Goal: Navigation & Orientation: Go to known website

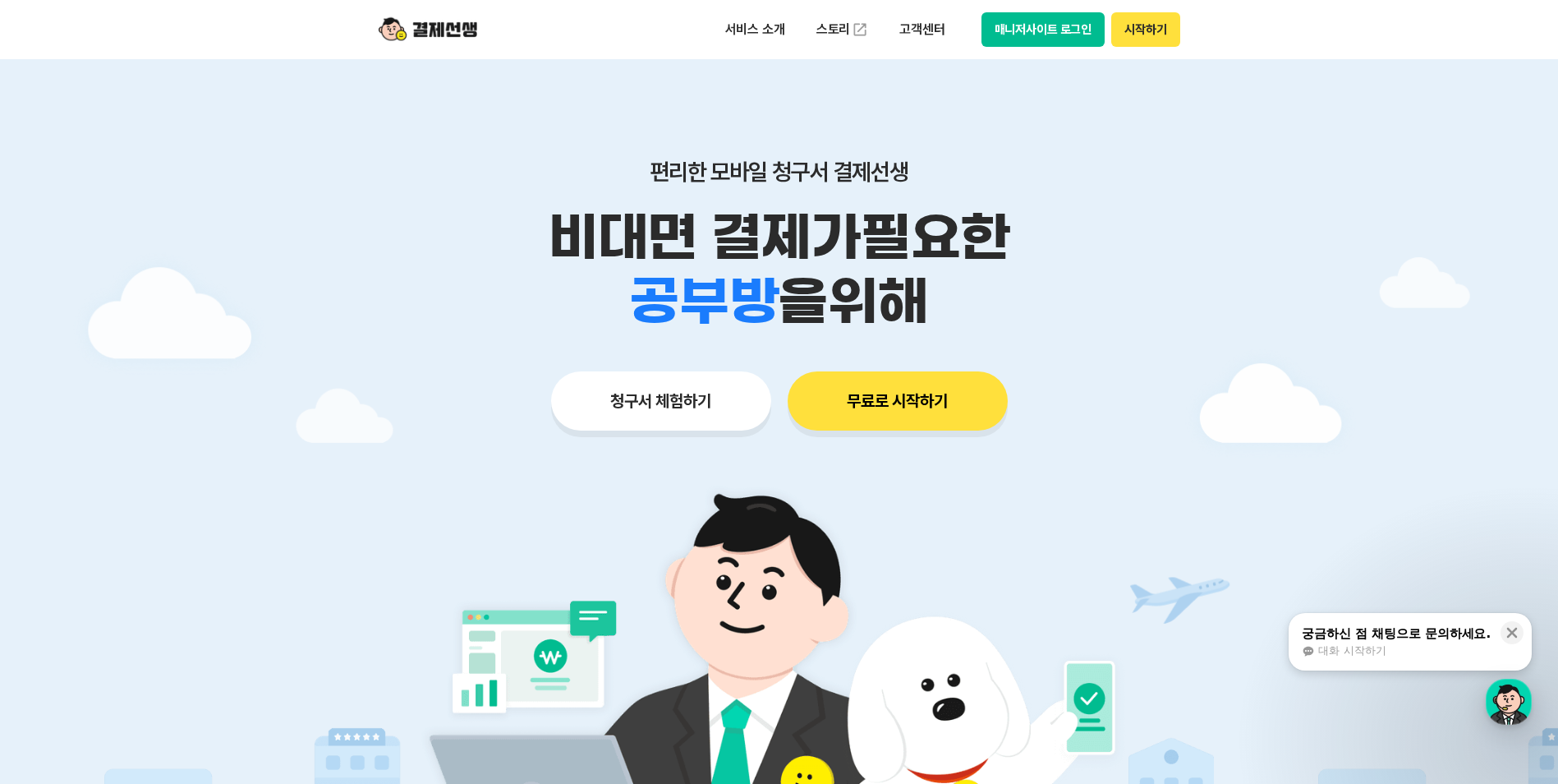
click at [1050, 32] on button "매니저사이트 로그인" at bounding box center [1044, 29] width 124 height 34
click at [1216, 242] on div at bounding box center [779, 492] width 1558 height 866
click at [1082, 162] on p "편리한 모바일 청구서 결제선생" at bounding box center [780, 171] width 842 height 28
click at [1051, 32] on button "매니저사이트 로그인" at bounding box center [1044, 29] width 124 height 34
click at [1022, 452] on div "편리한 모바일 청구서 결제선생 비대면 결제가 필요한 학원 공부방 호텔 쇼핑몰 병원 배달 보험사 항공사 골프장 을 위해 청구서 체험하기 무료로 …" at bounding box center [780, 262] width 842 height 406
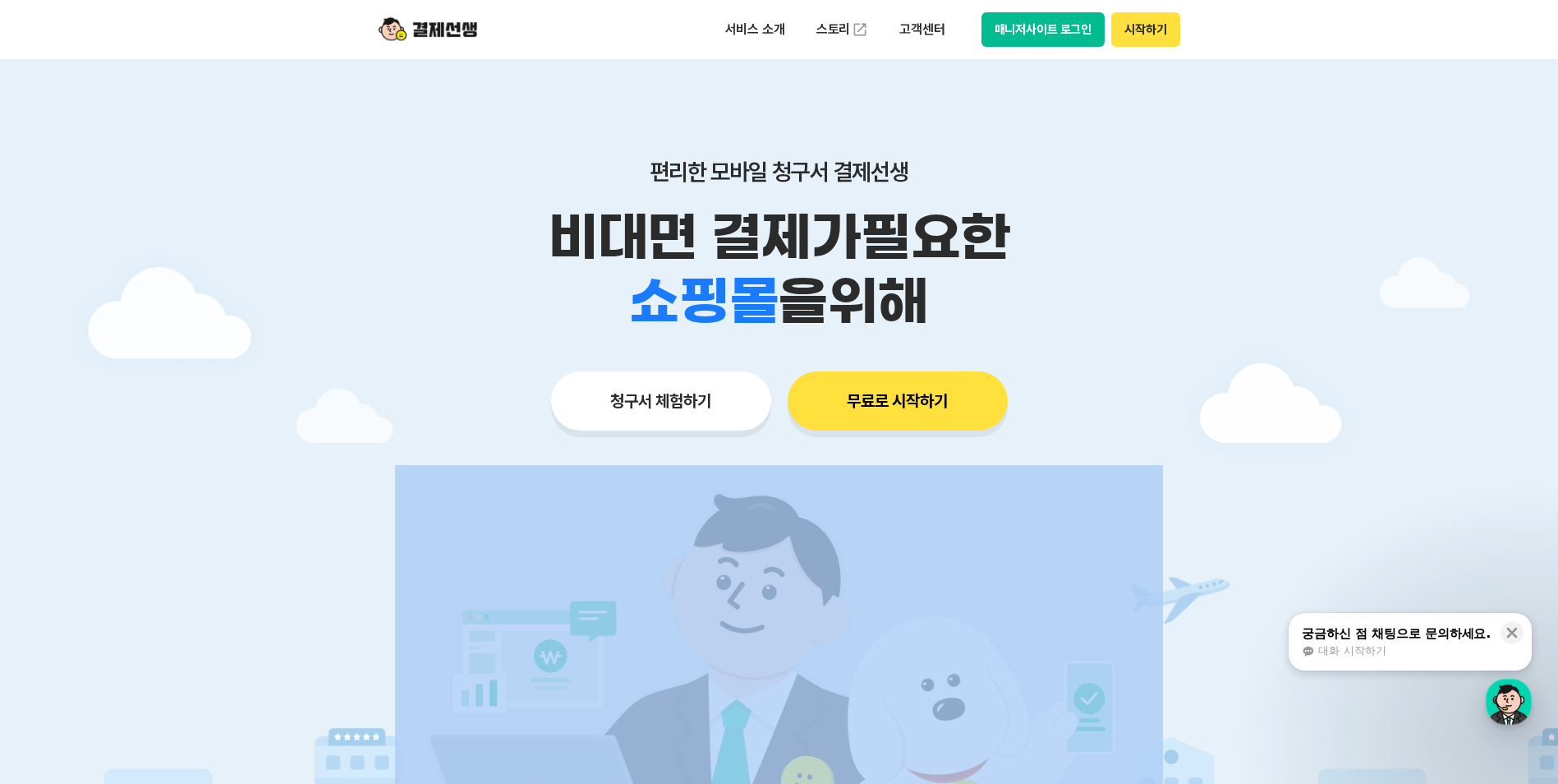
click at [1022, 452] on div "편리한 모바일 청구서 결제선생 비대면 결제가 필요한 학원 공부방 호텔 쇼핑몰 병원 배달 보험사 항공사 골프장 을 위해 청구서 체험하기 무료로 …" at bounding box center [780, 262] width 842 height 406
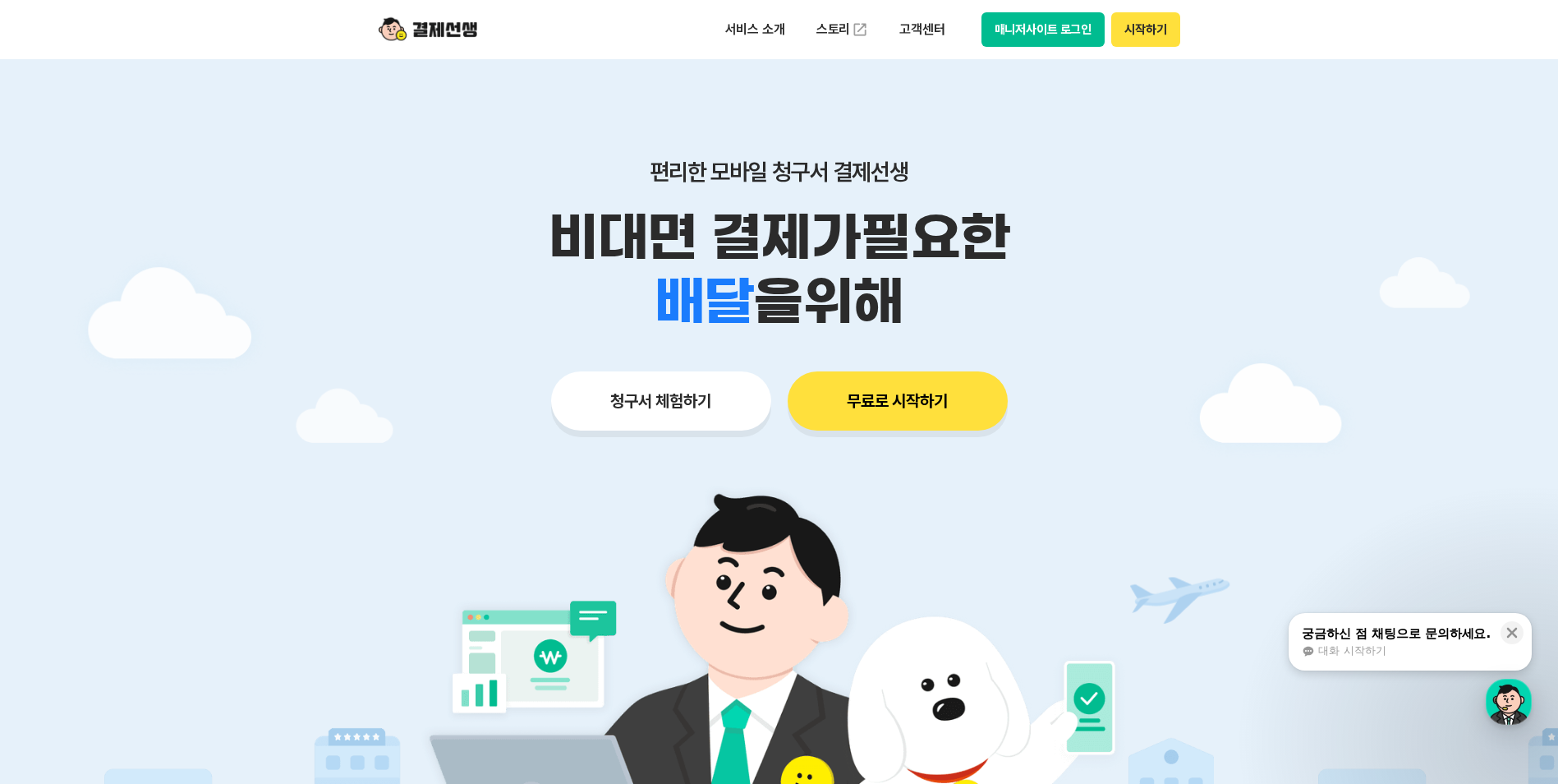
click at [1129, 254] on p "비대면 결제가 필요한" at bounding box center [780, 237] width 842 height 64
click at [1213, 261] on div at bounding box center [779, 492] width 1558 height 866
click at [1143, 30] on button "시작하기" at bounding box center [1146, 29] width 69 height 34
click at [1029, 28] on button "매니저사이트 로그인" at bounding box center [1044, 29] width 124 height 34
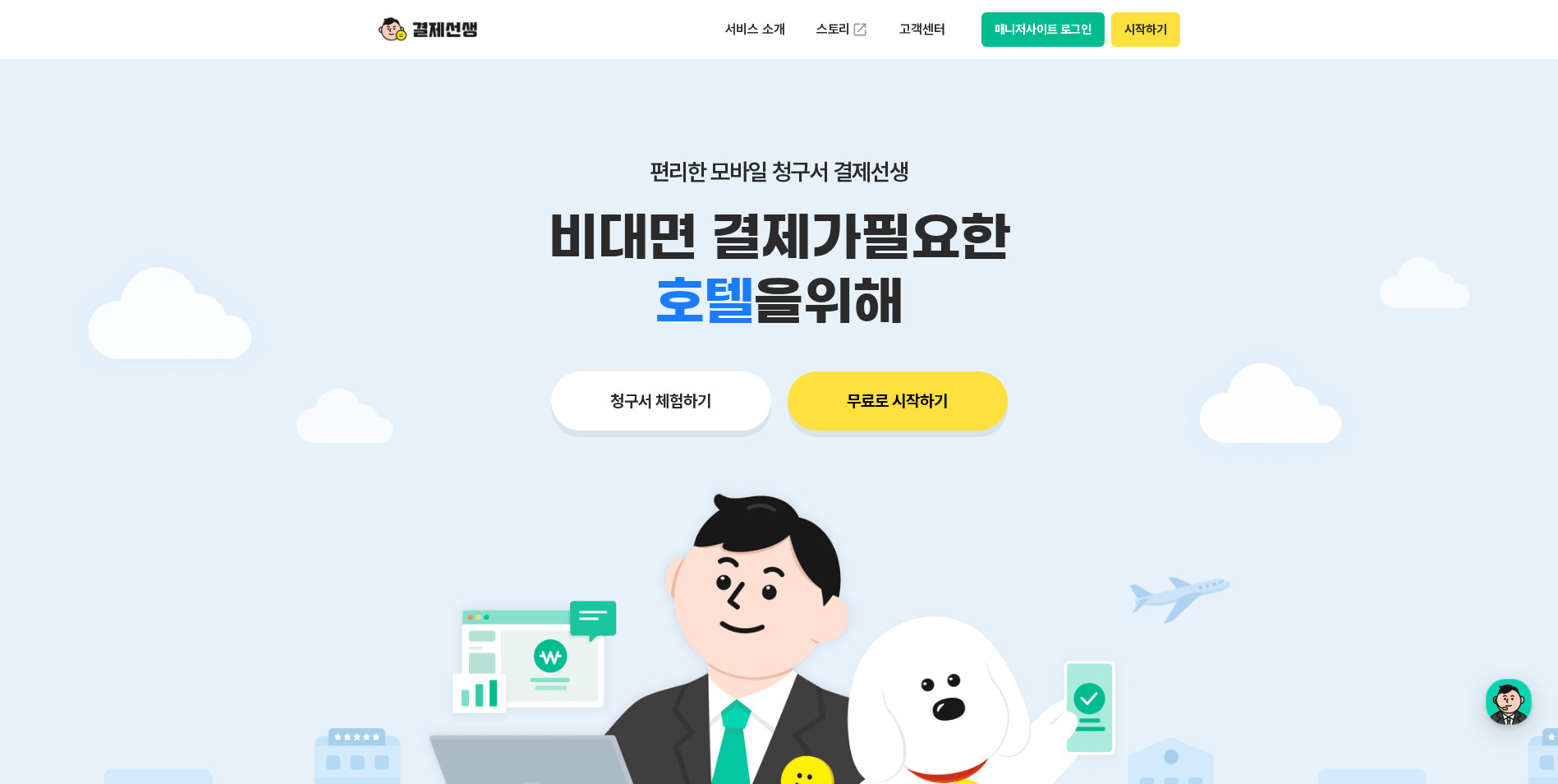
click at [1036, 33] on button "매니저사이트 로그인" at bounding box center [1044, 29] width 124 height 34
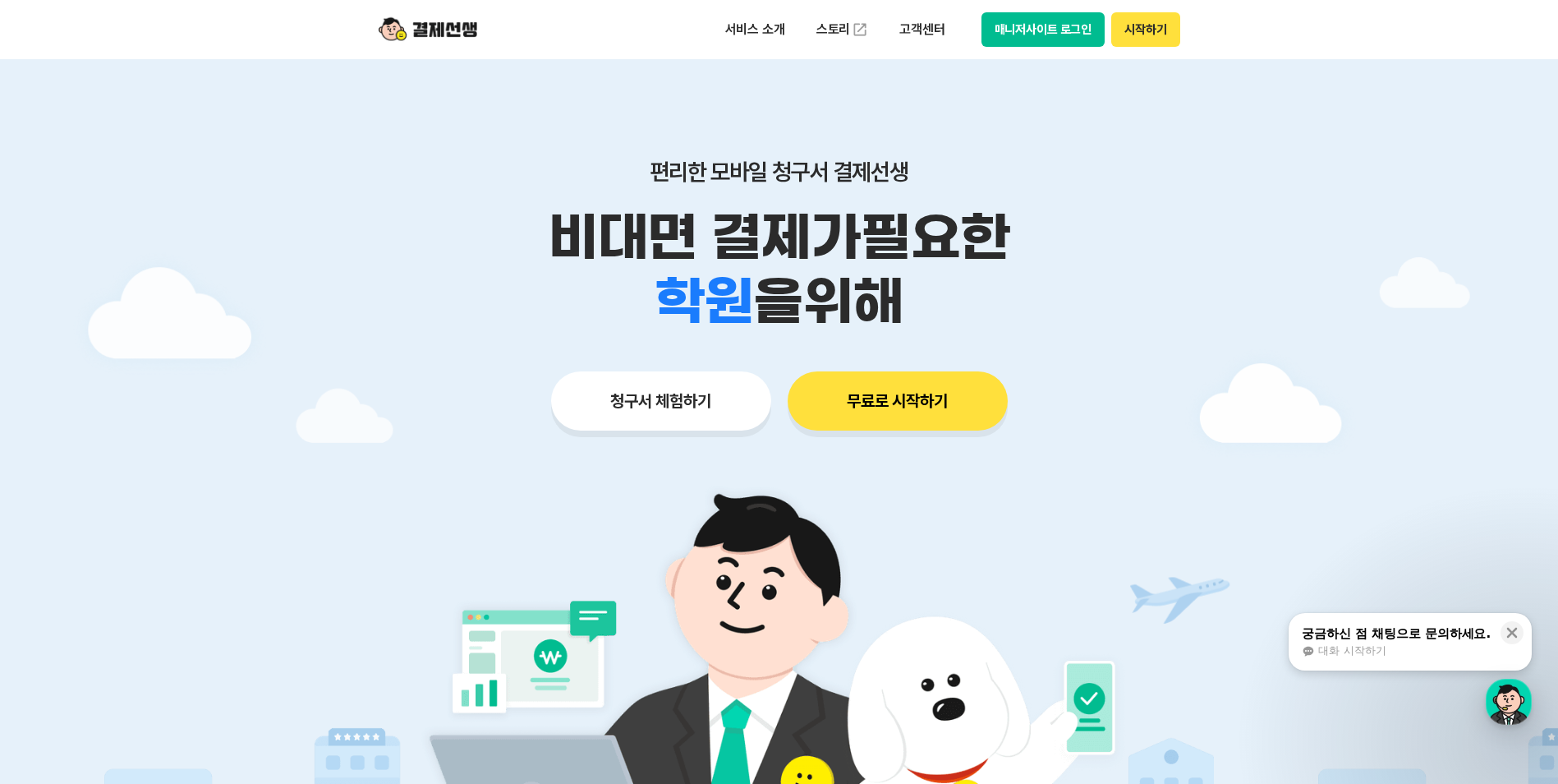
click at [1033, 29] on button "매니저사이트 로그인" at bounding box center [1044, 29] width 124 height 34
